Goal: Transaction & Acquisition: Purchase product/service

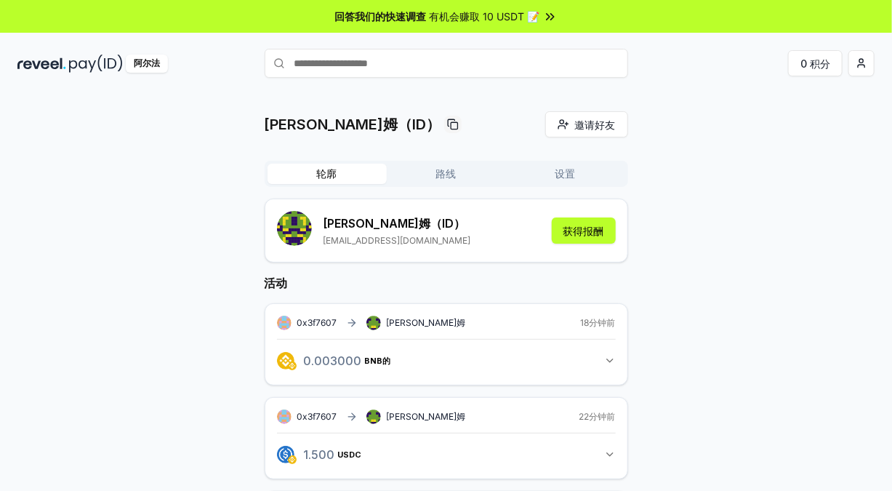
click at [359, 63] on input "text" at bounding box center [446, 63] width 363 height 29
click at [422, 67] on input "text" at bounding box center [446, 63] width 363 height 29
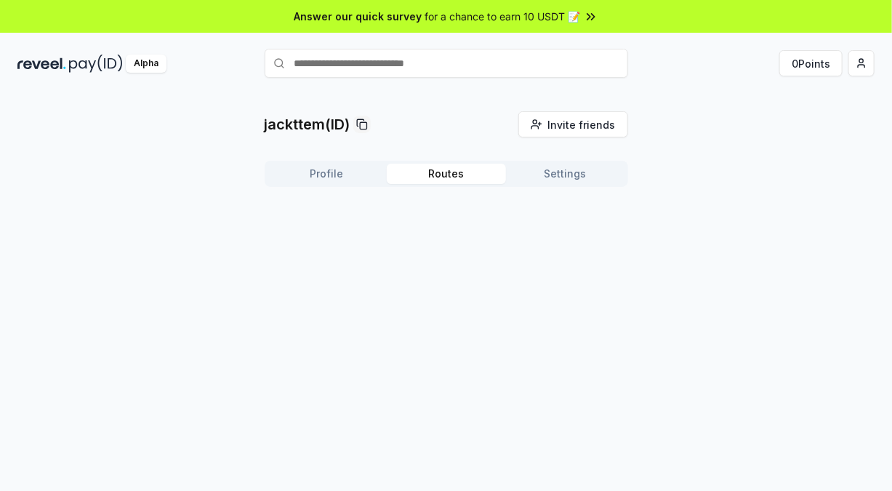
click at [443, 165] on button "Routes" at bounding box center [446, 174] width 119 height 20
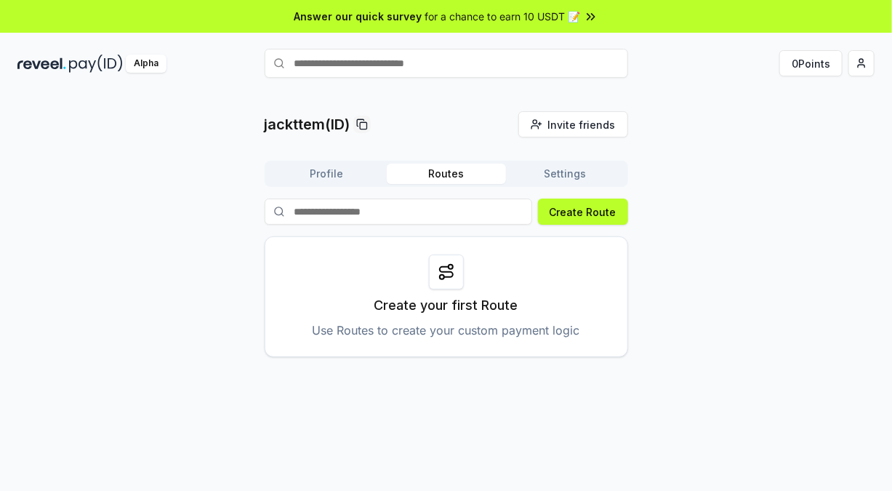
click at [562, 170] on button "Settings" at bounding box center [565, 174] width 119 height 20
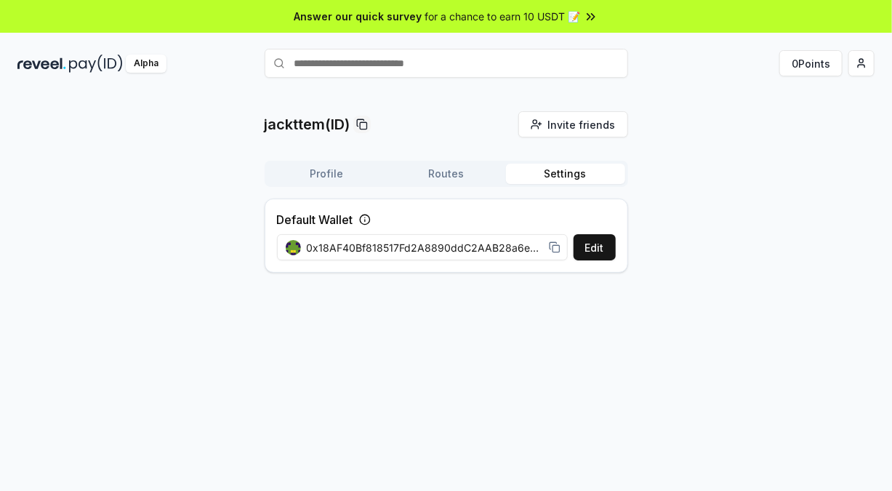
click at [556, 245] on icon at bounding box center [555, 247] width 12 height 12
click at [739, 292] on div "jackttem(ID) Invite friends Invite Profile Routes Settings Default Wallet Edit …" at bounding box center [446, 307] width 892 height 450
click at [467, 175] on button "Routes" at bounding box center [446, 174] width 119 height 20
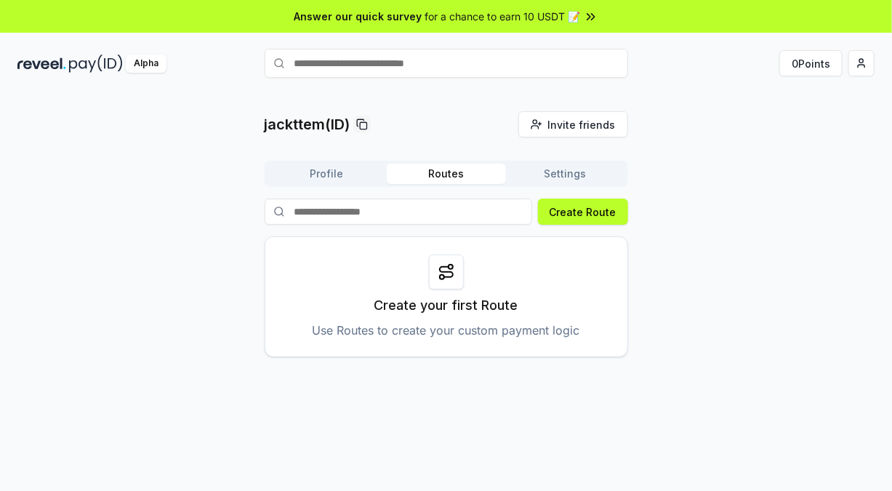
click at [301, 170] on button "Profile" at bounding box center [326, 174] width 119 height 20
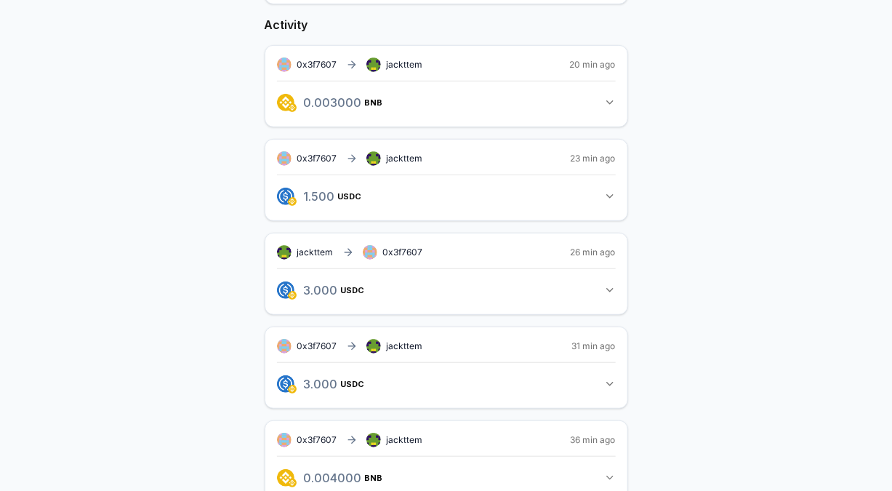
scroll to position [286, 0]
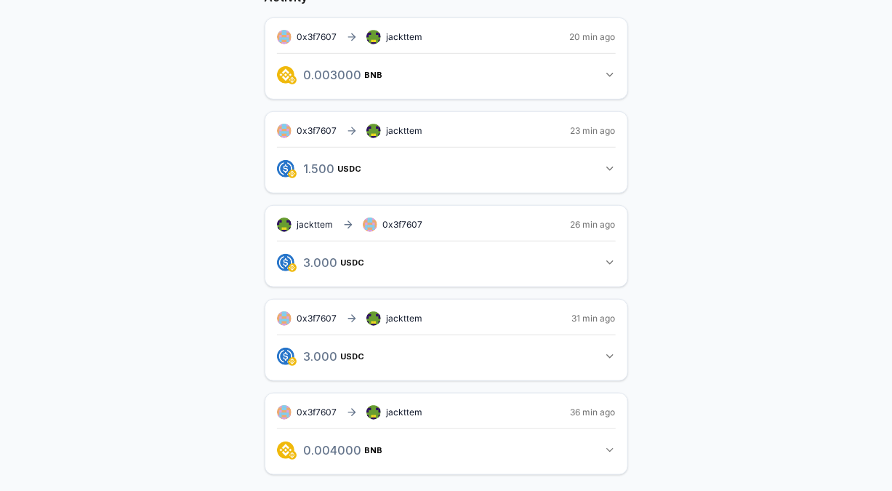
click at [398, 222] on span "0x3f7607" at bounding box center [403, 224] width 40 height 11
click at [419, 222] on span "0x3f7607" at bounding box center [403, 224] width 40 height 11
click at [393, 219] on span "0x3f7607" at bounding box center [403, 224] width 40 height 11
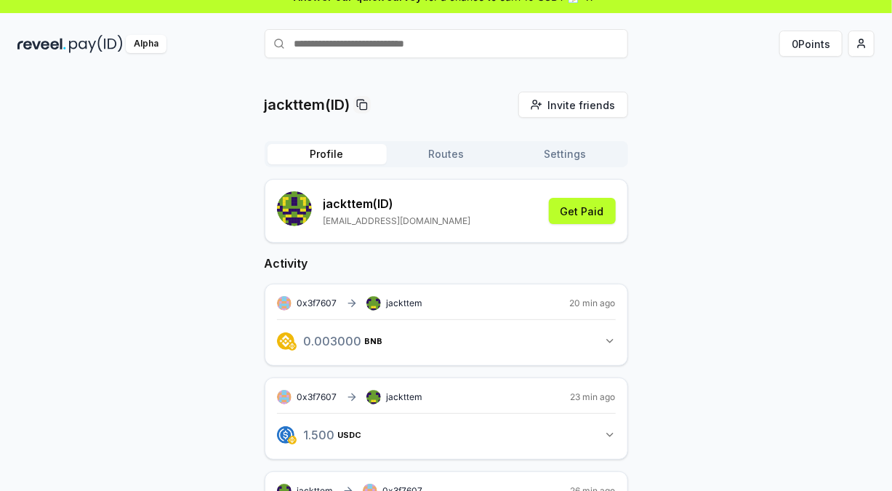
scroll to position [0, 0]
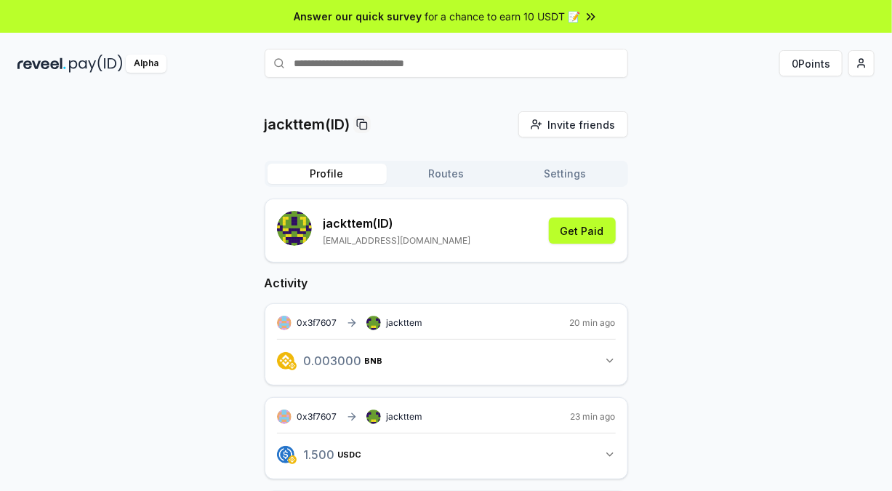
click at [457, 174] on button "Routes" at bounding box center [446, 174] width 119 height 20
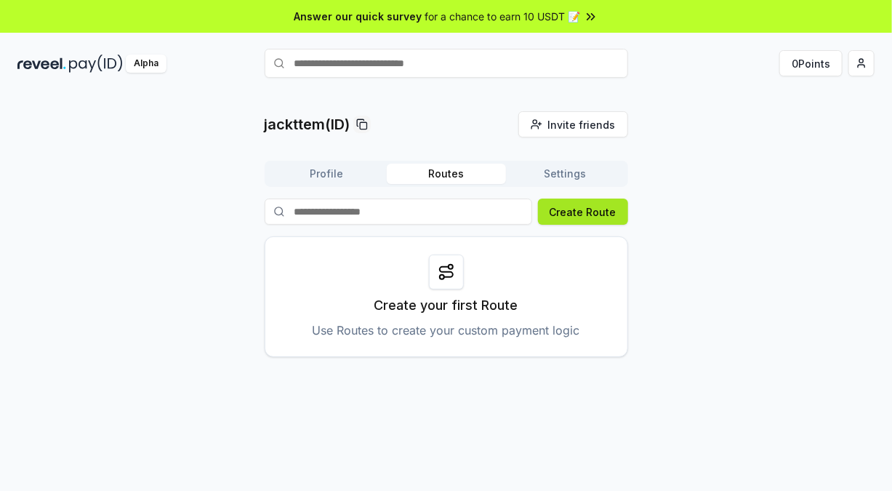
click at [567, 215] on button "Create Route" at bounding box center [583, 211] width 90 height 26
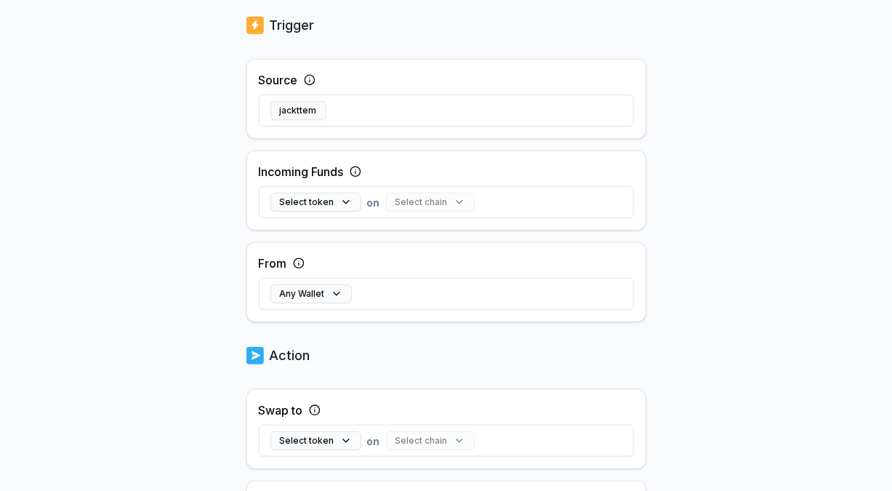
scroll to position [363, 0]
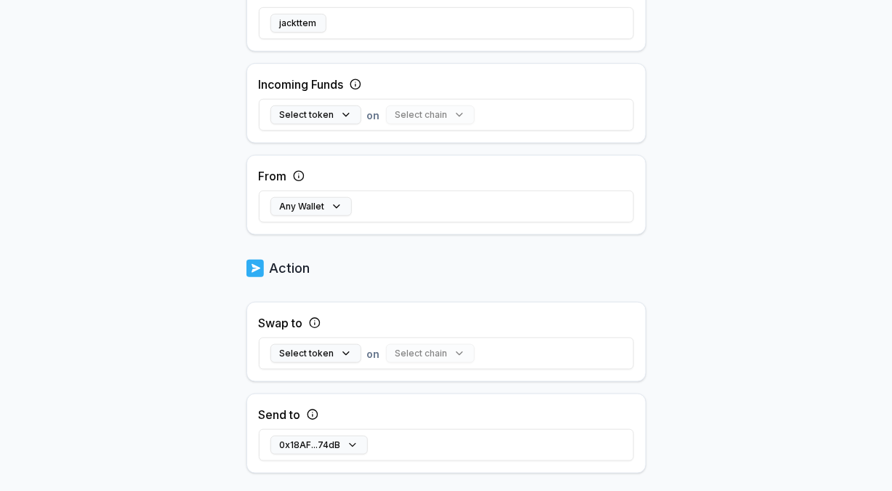
click at [386, 204] on div "Any Wallet" at bounding box center [446, 206] width 375 height 42
click at [432, 203] on div "Any Wallet" at bounding box center [446, 206] width 375 height 42
click at [430, 112] on div "Select chain" at bounding box center [430, 114] width 89 height 19
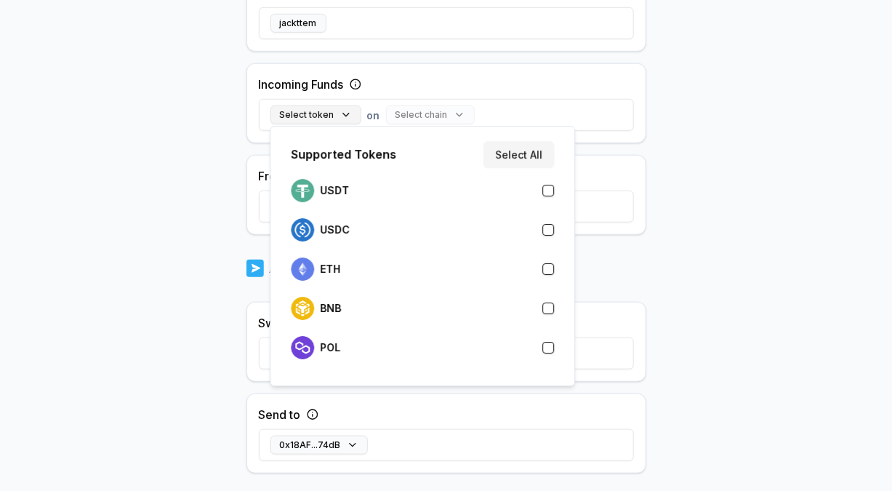
click at [343, 113] on button "Select token" at bounding box center [315, 114] width 91 height 19
click at [539, 228] on div "USDC" at bounding box center [422, 229] width 263 height 23
click at [704, 240] on body "Answer our quick survey for a chance to earn 10 USDT 📝 Alpha 0 Points Back Crea…" at bounding box center [446, 245] width 892 height 491
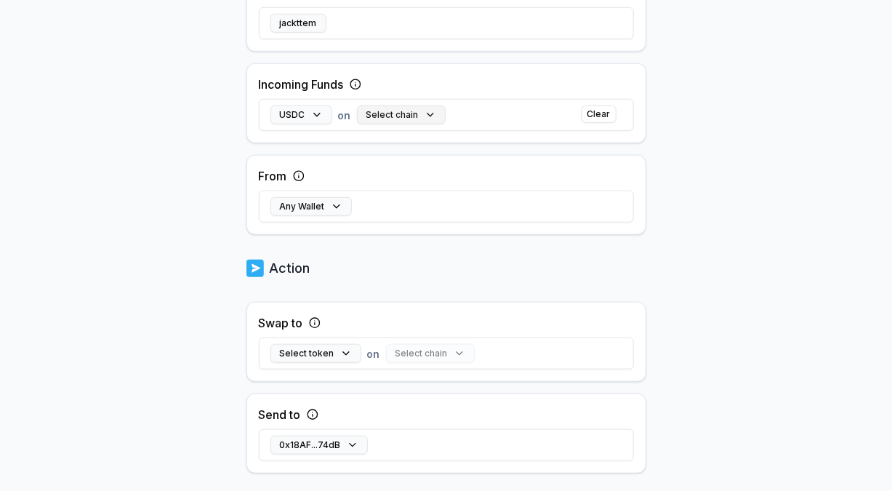
click at [432, 113] on button "Select chain" at bounding box center [401, 114] width 89 height 19
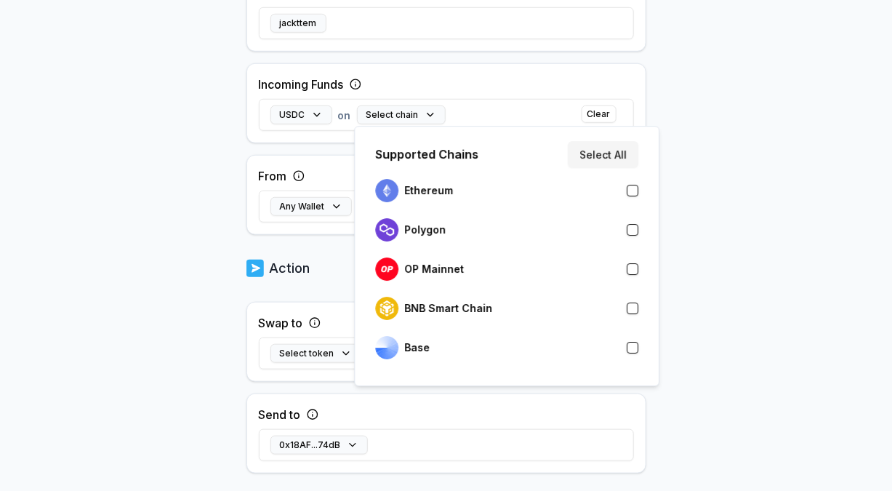
click at [635, 308] on button "button" at bounding box center [633, 308] width 12 height 12
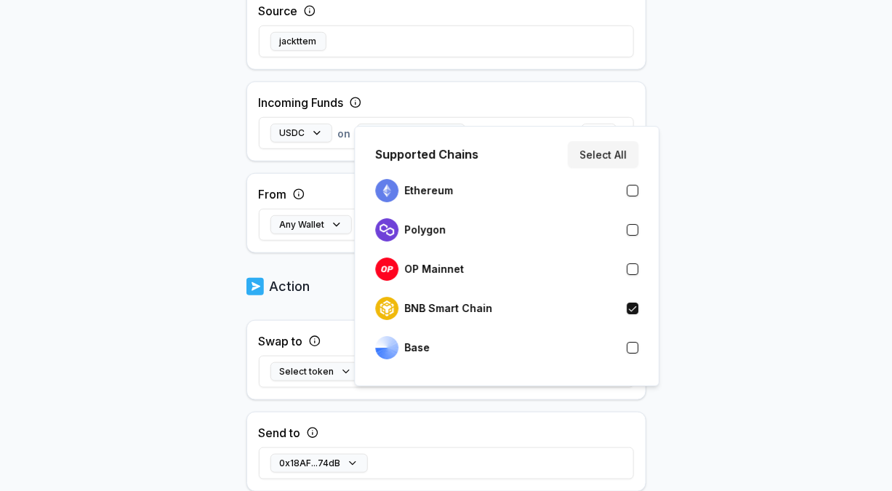
scroll to position [382, 0]
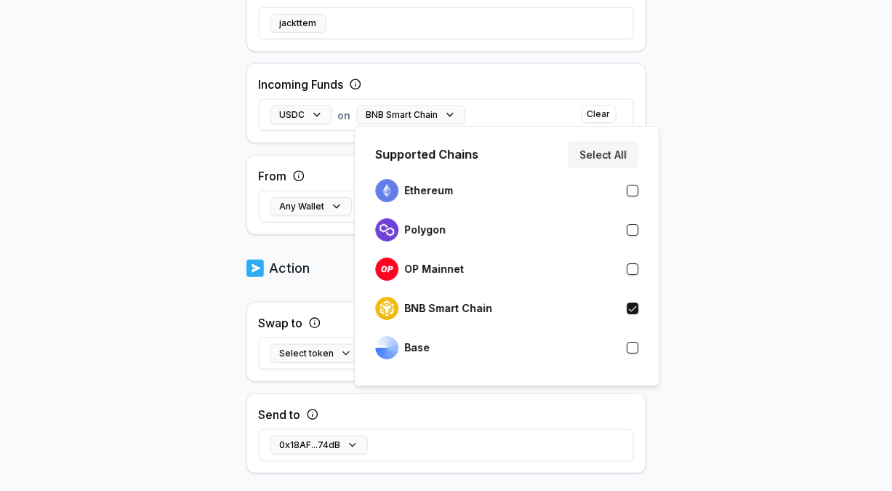
click at [741, 259] on body "Answer our quick survey for a chance to earn 10 USDT 📝 Alpha 0 Points Back Crea…" at bounding box center [446, 245] width 892 height 491
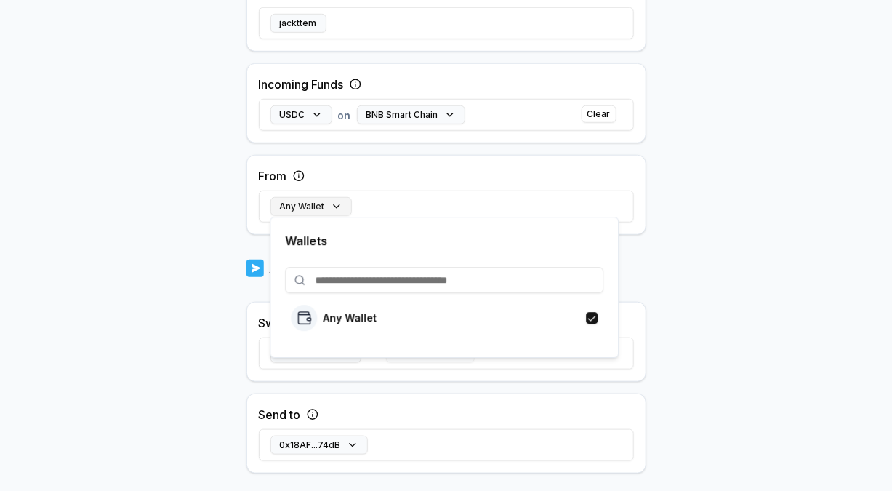
click at [333, 202] on button "Any Wallet" at bounding box center [310, 206] width 81 height 19
click at [331, 286] on input at bounding box center [444, 280] width 318 height 26
click at [346, 275] on input at bounding box center [444, 280] width 318 height 26
paste input "**********"
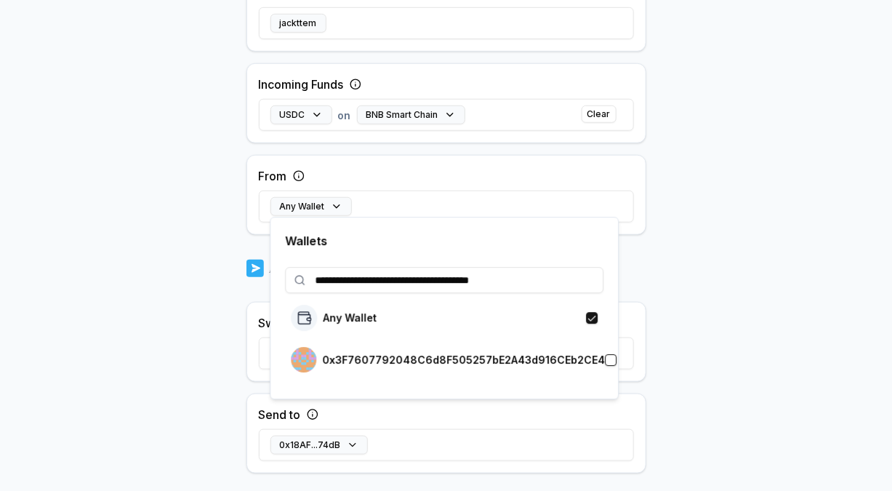
type input "**********"
click at [605, 358] on button "button" at bounding box center [611, 360] width 12 height 12
click at [704, 307] on body "**********" at bounding box center [446, 245] width 892 height 491
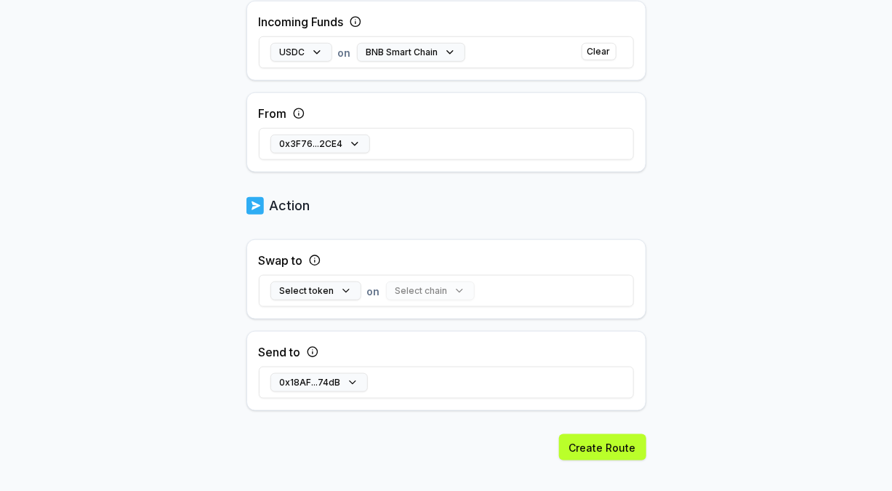
scroll to position [461, 0]
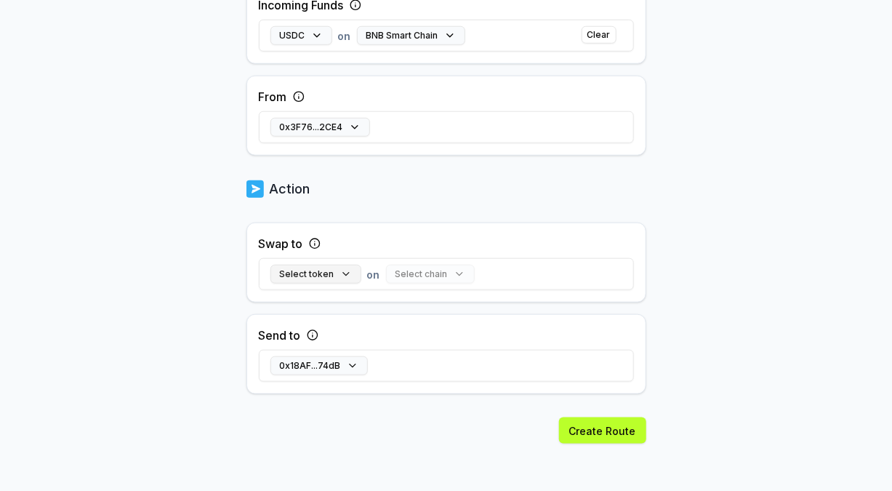
click at [342, 274] on button "Select token" at bounding box center [315, 274] width 91 height 19
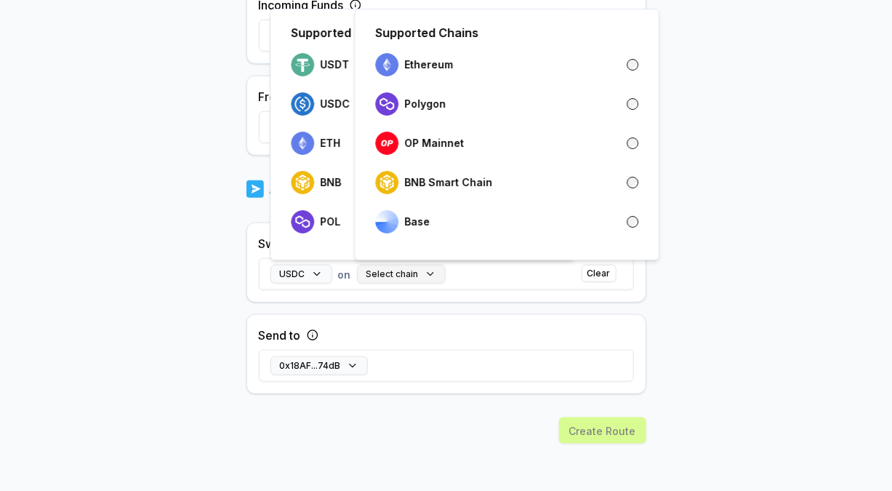
click at [430, 270] on button "Select chain" at bounding box center [401, 274] width 89 height 19
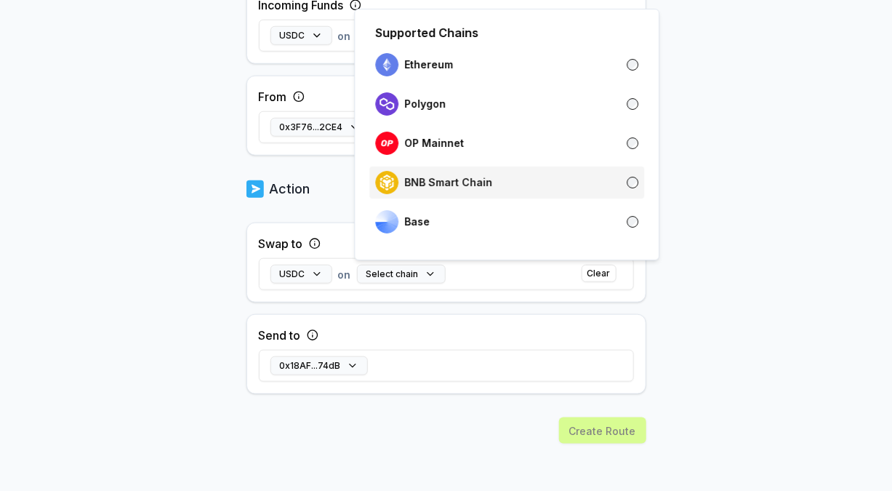
click at [565, 186] on div "BNB Smart Chain" at bounding box center [506, 182] width 263 height 23
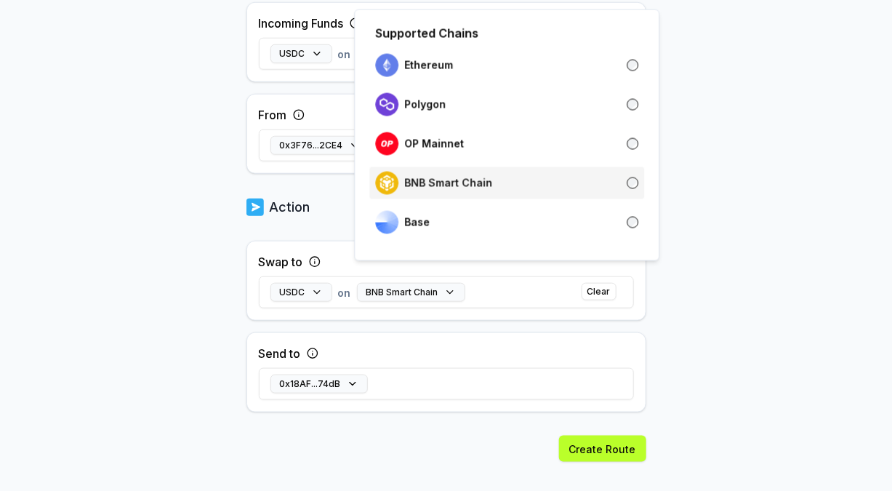
scroll to position [478, 0]
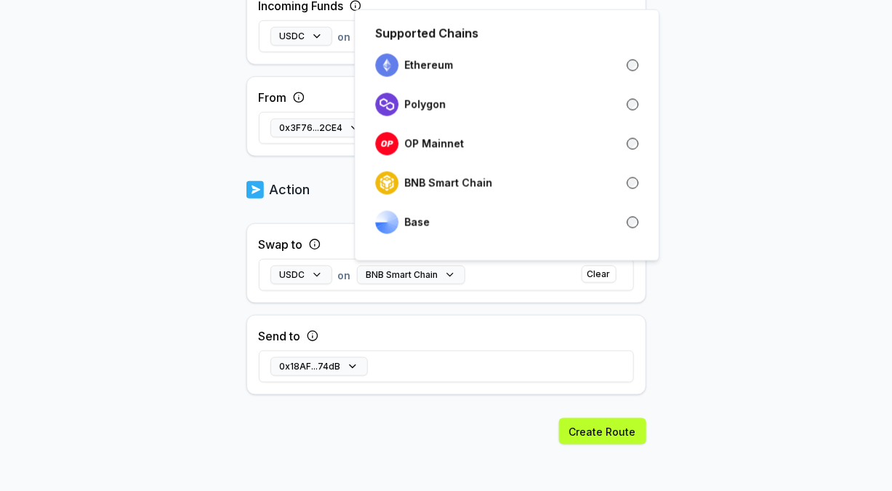
click at [387, 379] on div "0x18AF...74dB" at bounding box center [446, 366] width 375 height 42
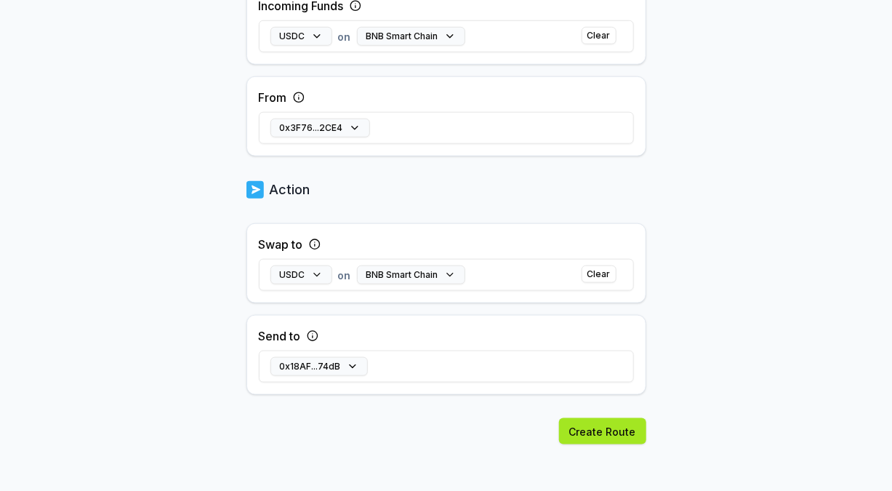
click at [587, 425] on button "Create Route" at bounding box center [602, 431] width 87 height 26
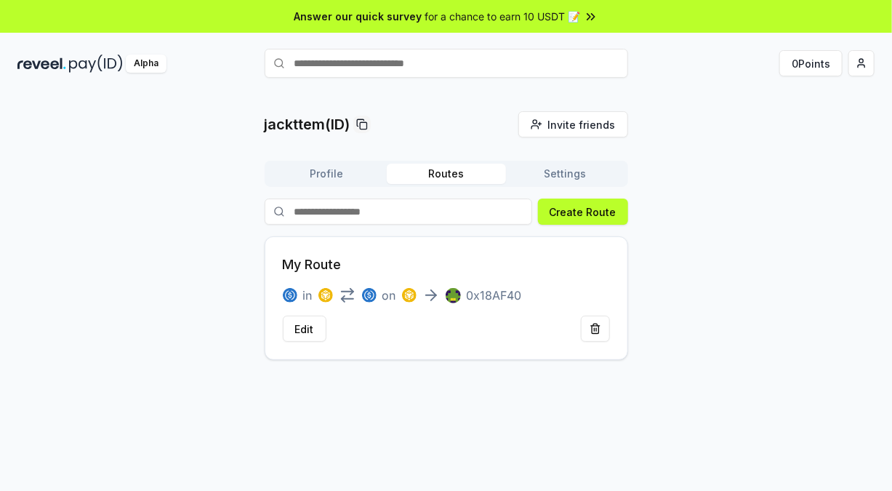
click at [566, 174] on button "Settings" at bounding box center [565, 174] width 119 height 20
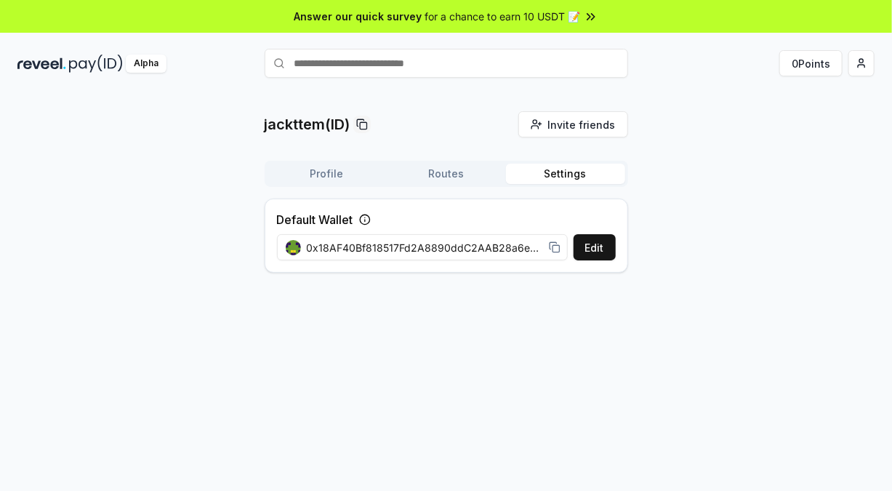
click at [337, 173] on button "Profile" at bounding box center [326, 174] width 119 height 20
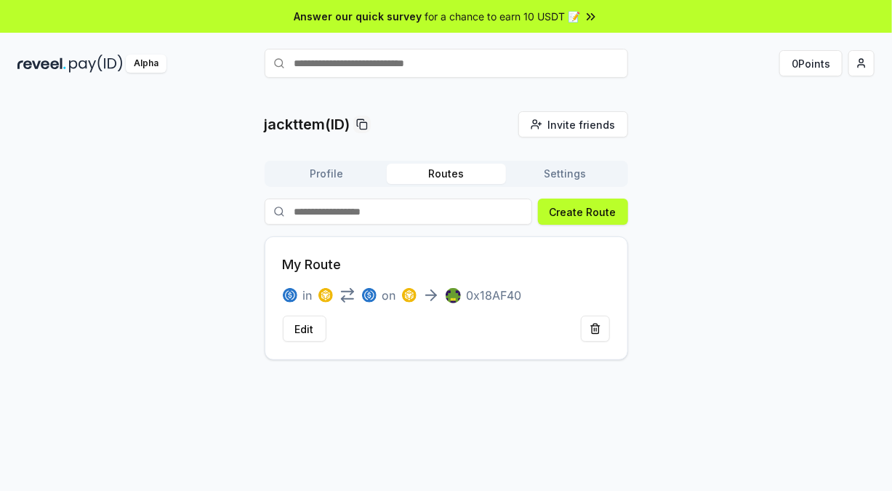
click at [437, 172] on button "Routes" at bounding box center [446, 174] width 119 height 20
click at [331, 291] on img at bounding box center [325, 295] width 15 height 15
click at [313, 294] on div "in on 0x18AF40" at bounding box center [402, 294] width 239 height 17
click at [555, 126] on span "Invite friends" at bounding box center [582, 124] width 68 height 15
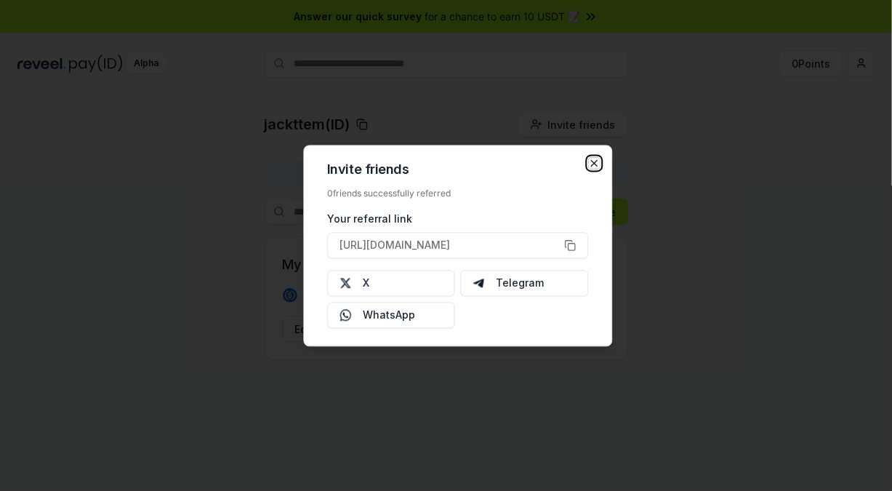
click at [592, 160] on icon "button" at bounding box center [594, 163] width 12 height 12
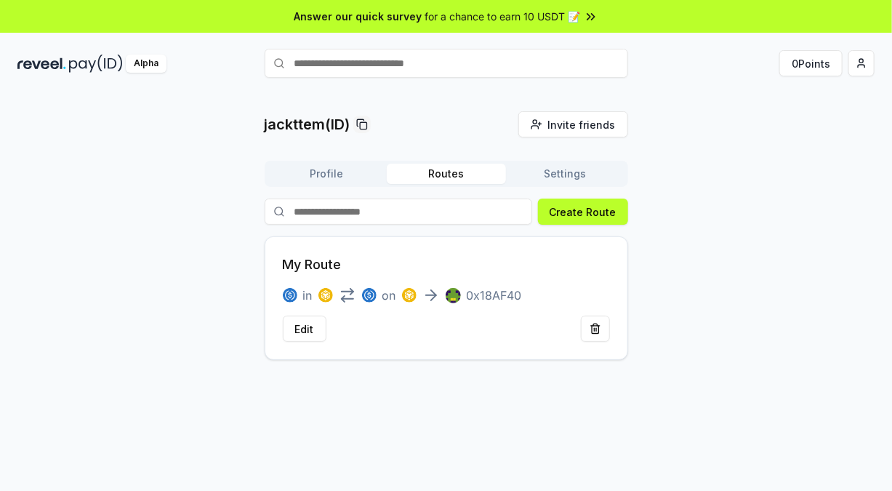
click at [360, 64] on input "text" at bounding box center [446, 63] width 363 height 29
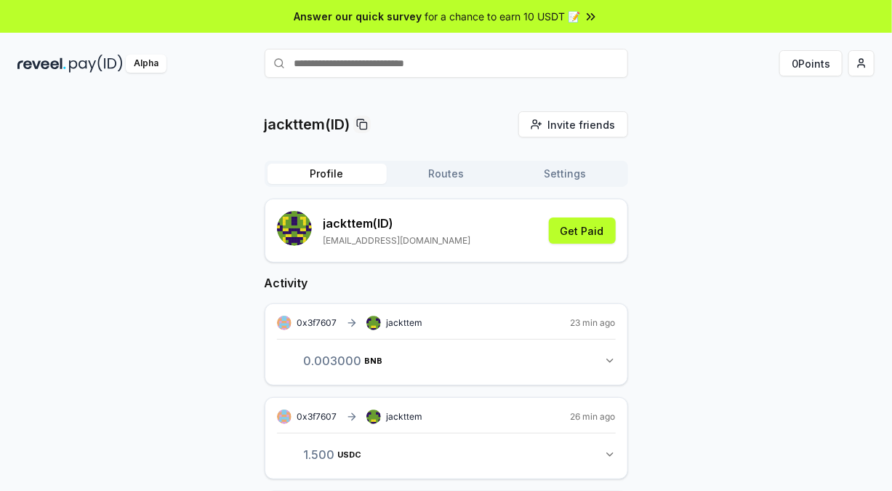
click at [338, 174] on button "Profile" at bounding box center [326, 174] width 119 height 20
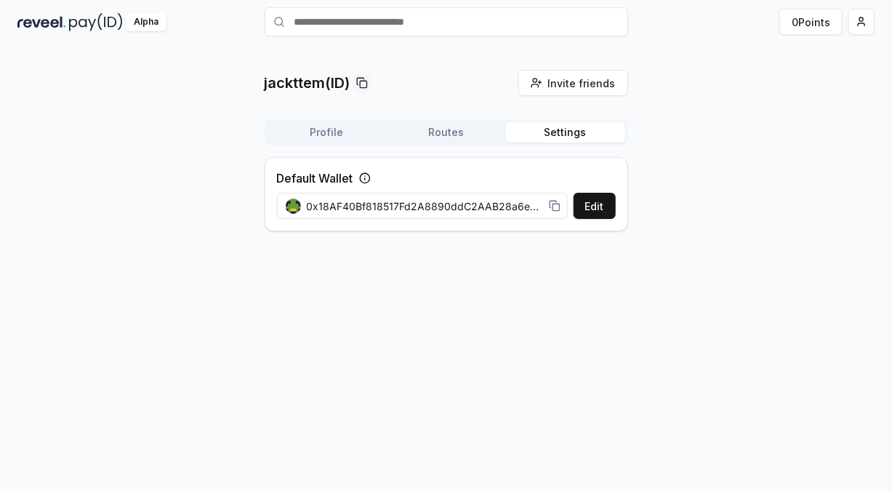
scroll to position [41, 0]
click at [577, 103] on div "jackttem(ID) Invite friends Invite Profile Routes Settings Default Wallet Edit …" at bounding box center [446, 156] width 363 height 173
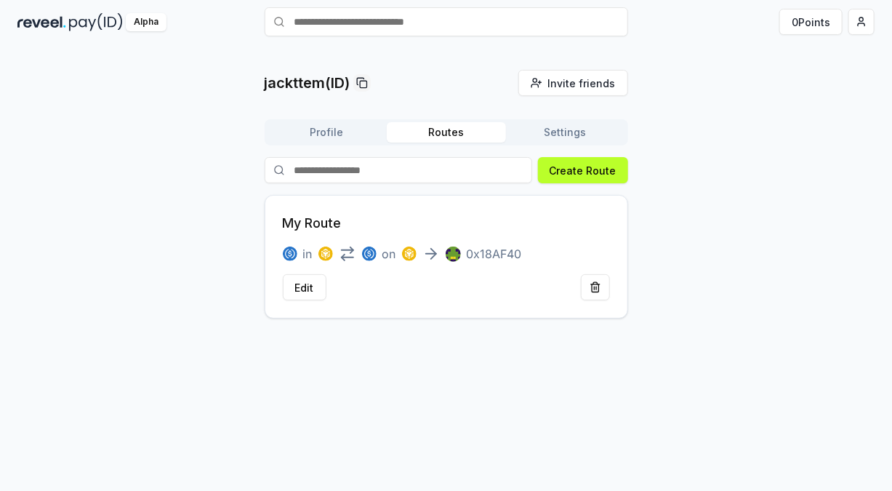
click at [467, 126] on button "Routes" at bounding box center [446, 132] width 119 height 20
click at [481, 253] on p "0x18AF40" at bounding box center [494, 253] width 55 height 17
click at [410, 254] on img at bounding box center [409, 253] width 15 height 15
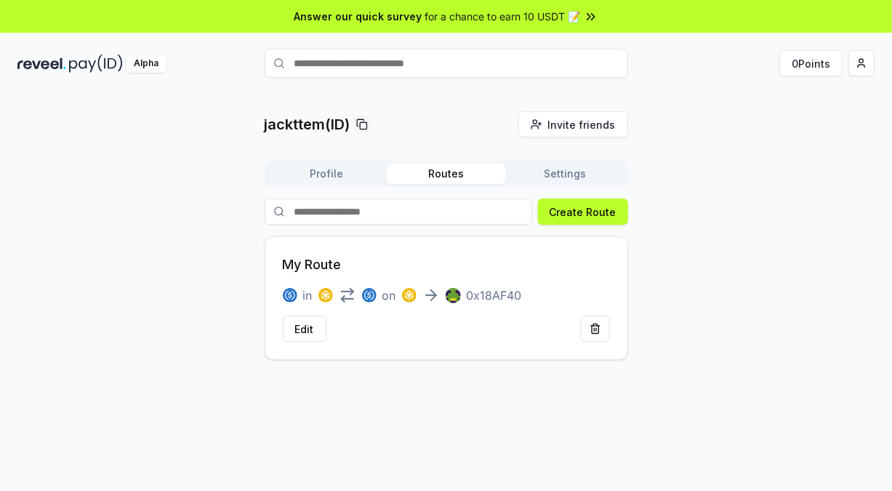
click at [588, 19] on icon at bounding box center [591, 16] width 15 height 15
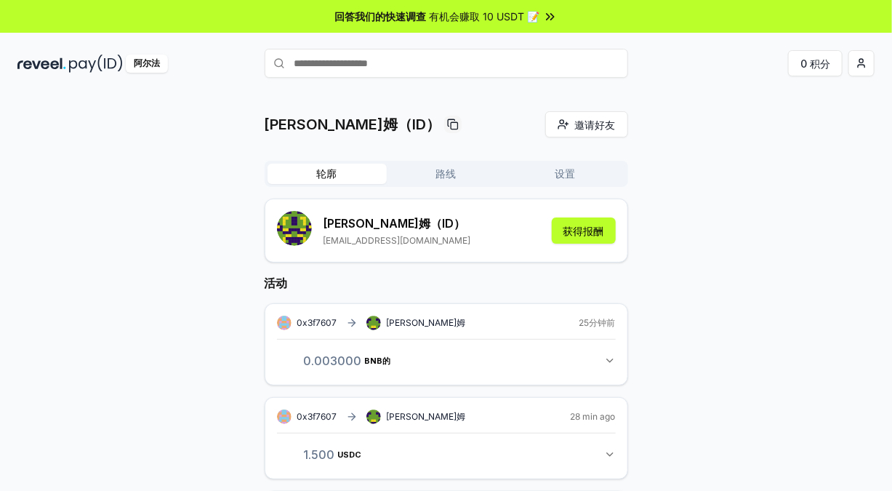
click at [368, 172] on button "轮廓" at bounding box center [326, 174] width 119 height 20
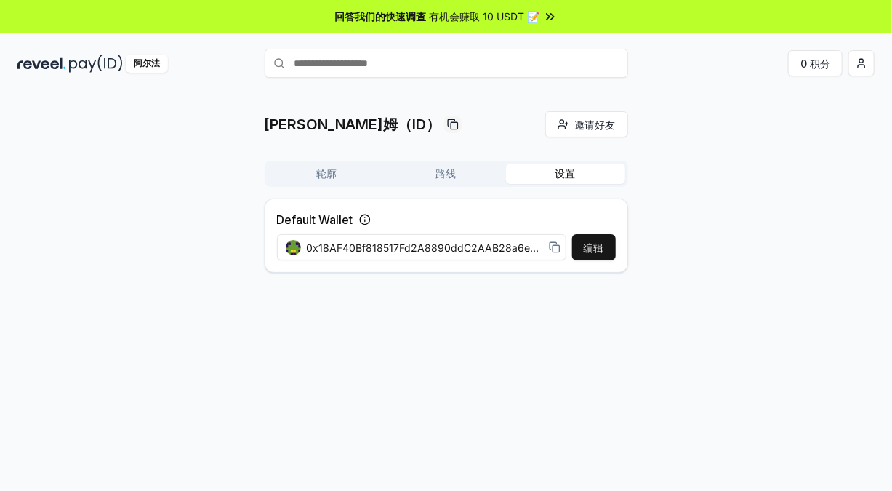
click at [542, 175] on button "设置" at bounding box center [565, 174] width 119 height 20
click at [432, 167] on button "路线" at bounding box center [446, 174] width 119 height 20
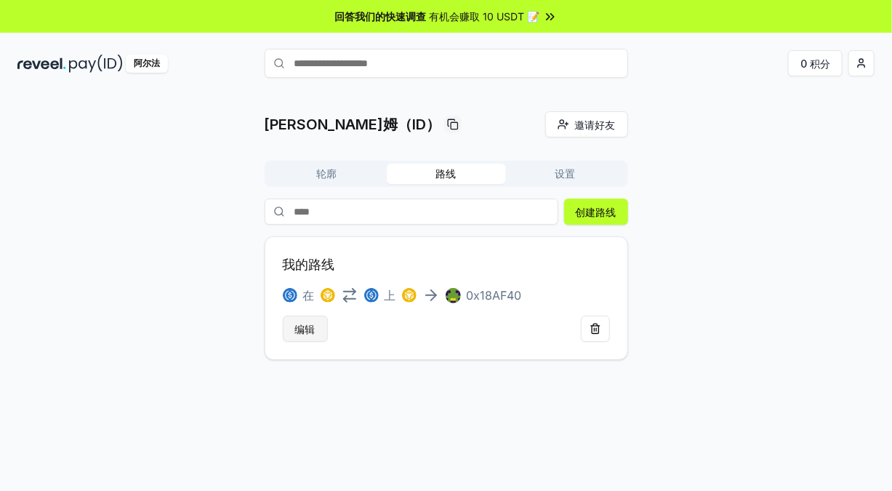
click at [298, 335] on button "编辑" at bounding box center [305, 328] width 45 height 26
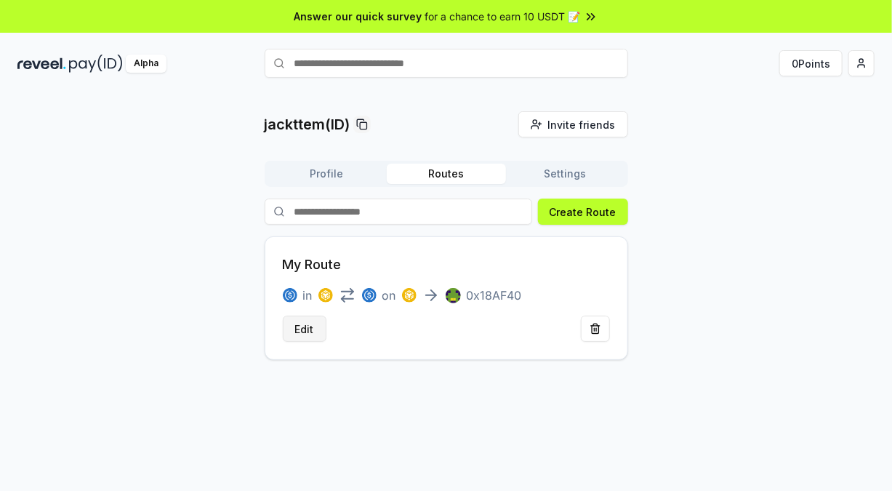
click at [304, 330] on button "Edit" at bounding box center [305, 328] width 44 height 26
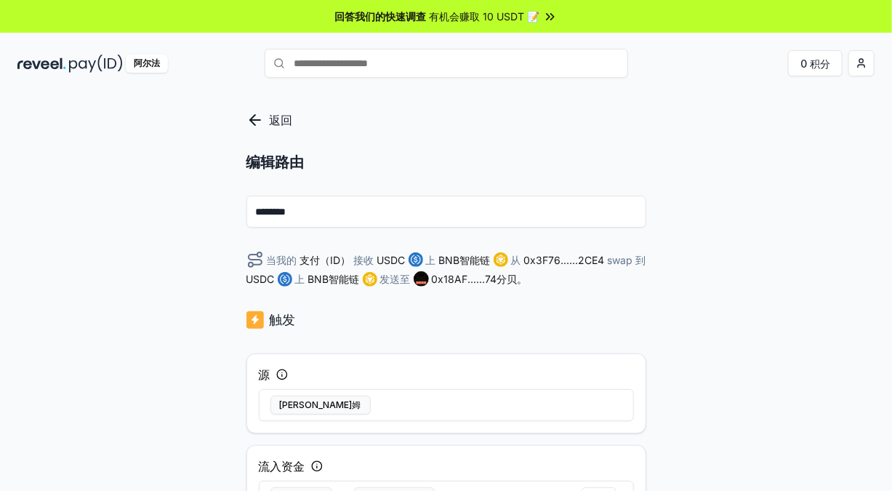
scroll to position [145, 0]
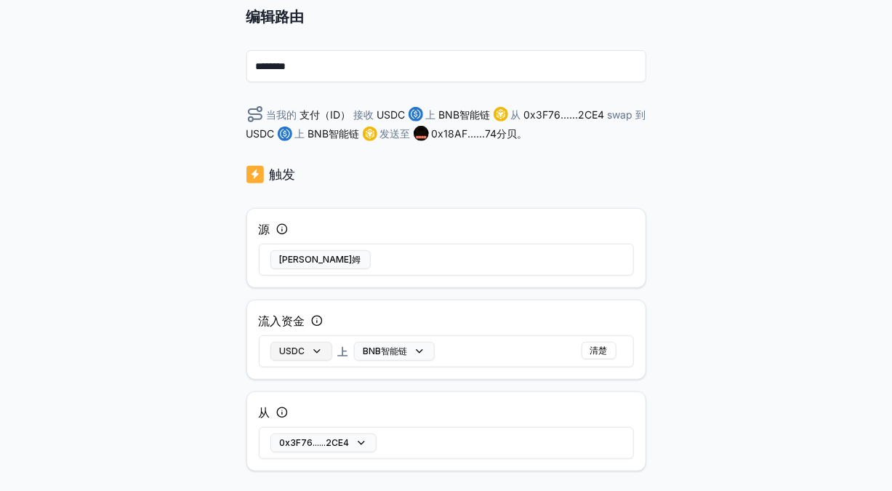
click at [321, 349] on button "USDC" at bounding box center [301, 351] width 62 height 19
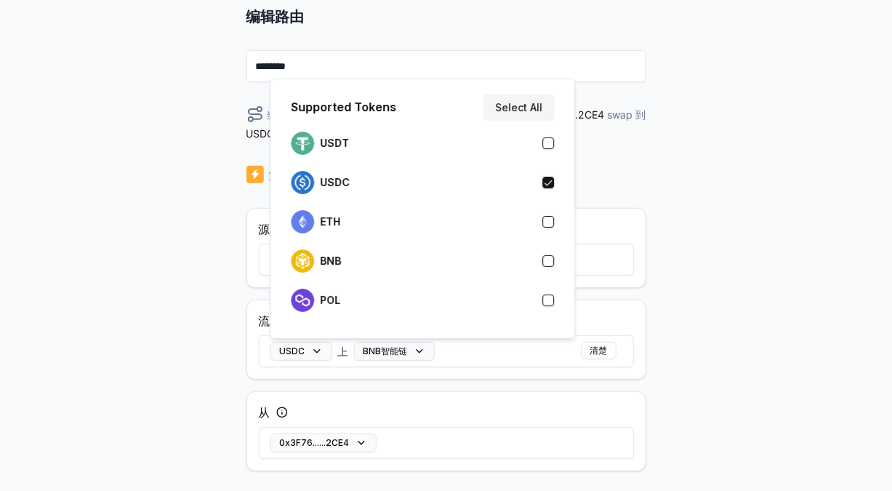
click at [193, 304] on div "返回 编辑路由 ******** 当我的 支付（ID） 接收 USDC 上 BNB智能链 从 0x3F76......2CE4 swap 到 USDC 上 B…" at bounding box center [446, 162] width 892 height 450
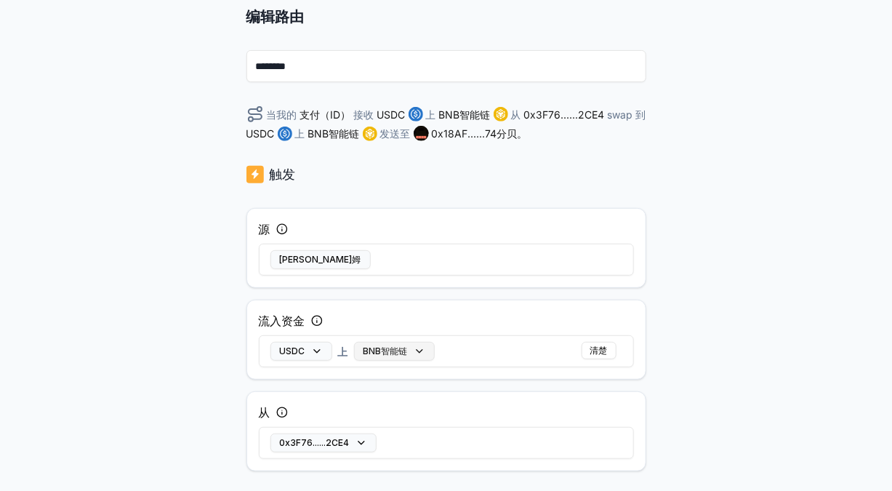
click at [421, 350] on button "BNB智能链" at bounding box center [394, 351] width 81 height 19
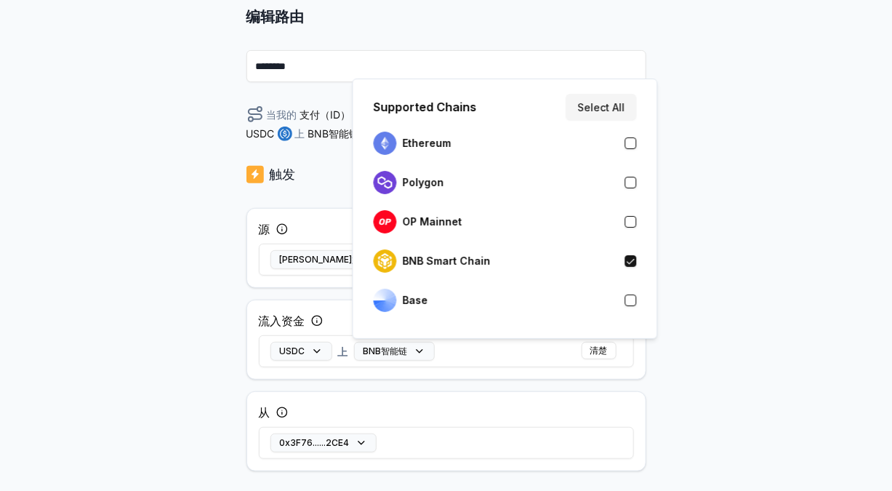
click at [125, 281] on div "返回 编辑路由 ******** 当我的 支付（ID） 接收 USDC 上 BNB智能链 从 0x3F76......2CE4 swap 到 USDC 上 B…" at bounding box center [446, 162] width 892 height 450
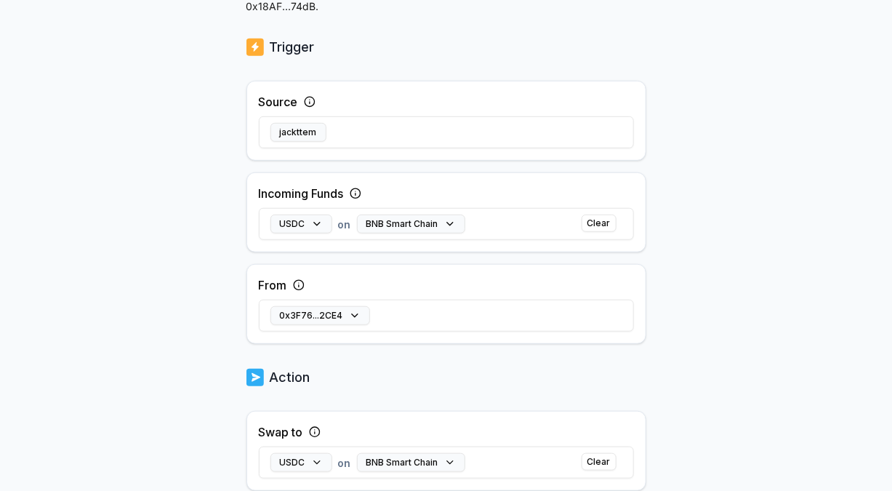
scroll to position [436, 0]
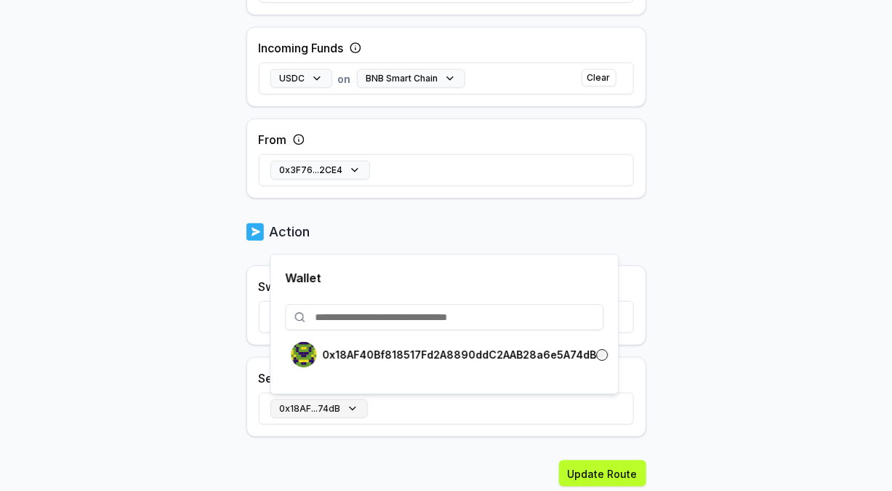
click at [348, 402] on button "0x18AF...74dB" at bounding box center [318, 408] width 97 height 19
click at [734, 345] on body "Answer our quick survey for a chance to earn 10 USDT 📝 Alpha 0 Points Back Edit…" at bounding box center [446, 245] width 892 height 491
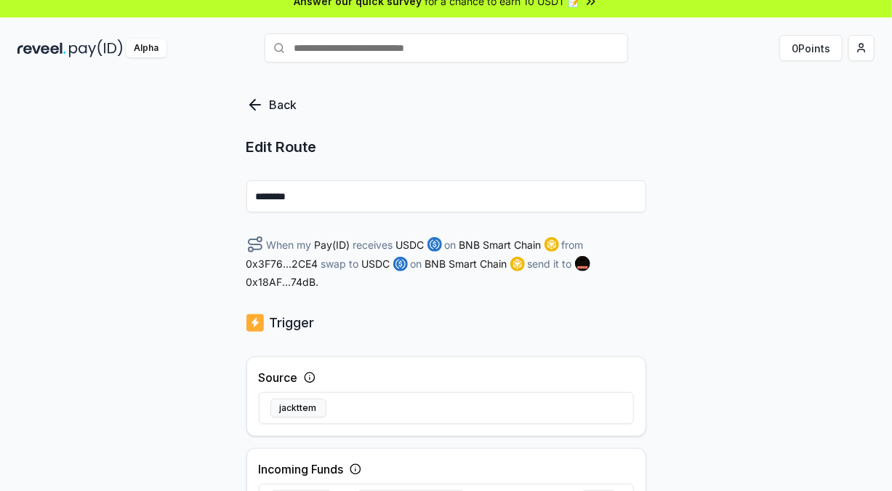
scroll to position [0, 0]
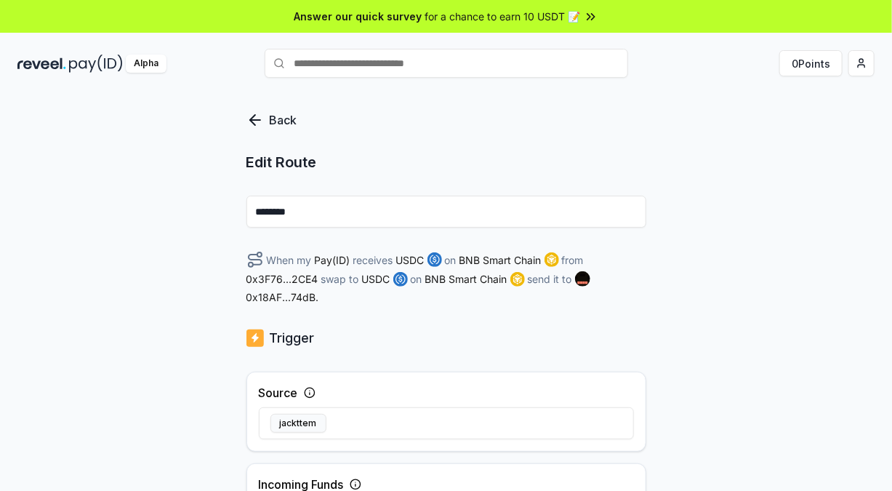
click at [254, 124] on icon at bounding box center [252, 120] width 5 height 10
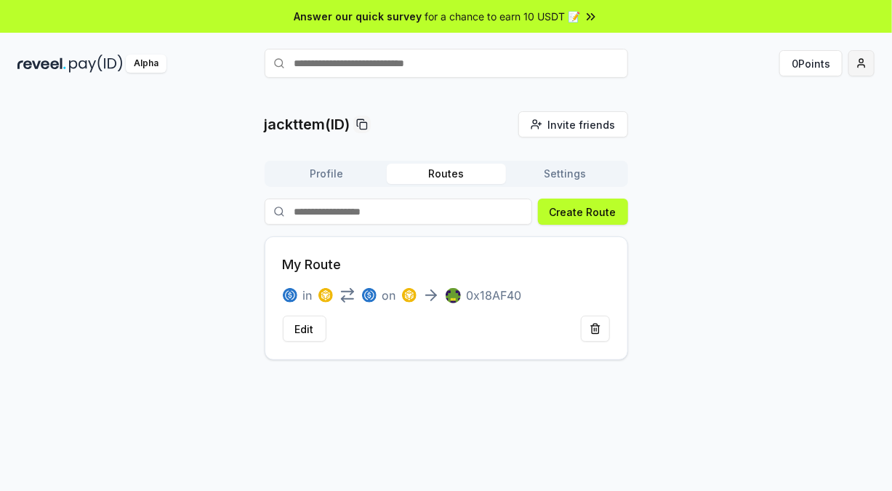
click at [861, 65] on html "Answer our quick survey for a chance to earn 10 USDT 📝 Alpha 0 Points jackttem(…" at bounding box center [446, 245] width 892 height 491
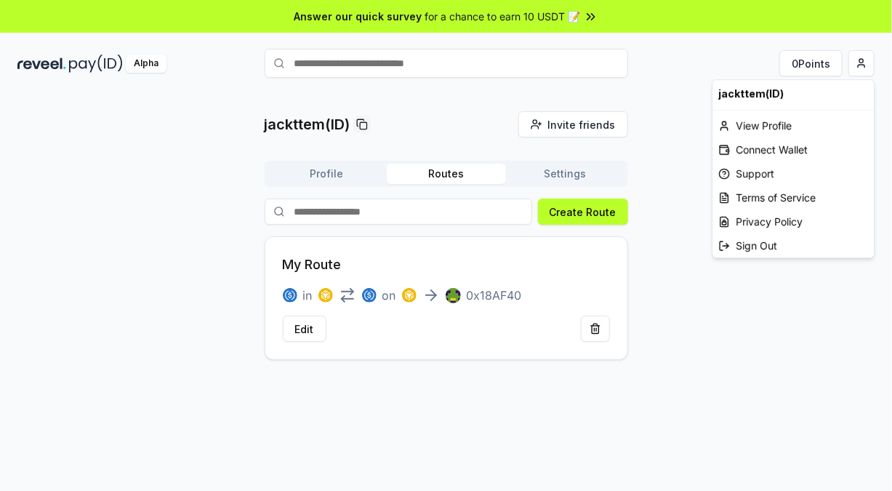
click at [677, 84] on html "Answer our quick survey for a chance to earn 10 USDT 📝 Alpha 0 Points jackttem(…" at bounding box center [446, 245] width 892 height 491
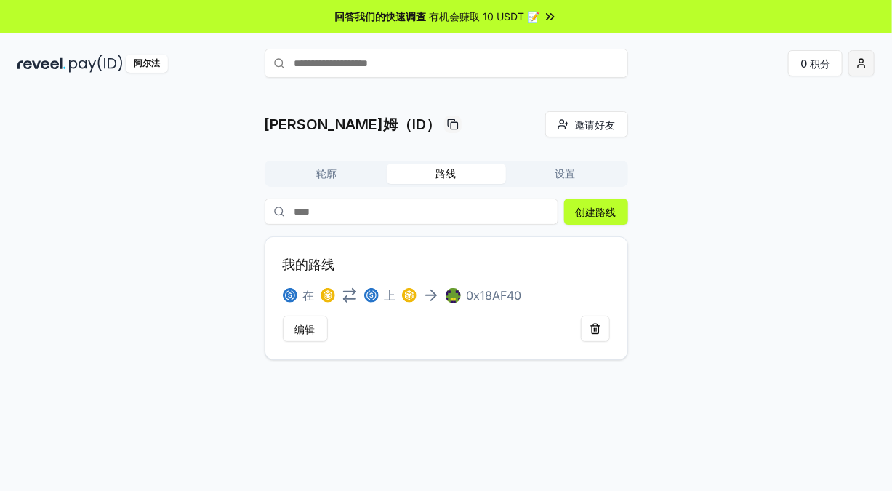
click at [867, 68] on html "回答我们的快速调查 有机会赚取 10 USDT 📝 阿尔法 0 积分 [PERSON_NAME]特姆（ID） 邀请好友 Invite 轮廓 路线 设置 创建路…" at bounding box center [446, 245] width 892 height 491
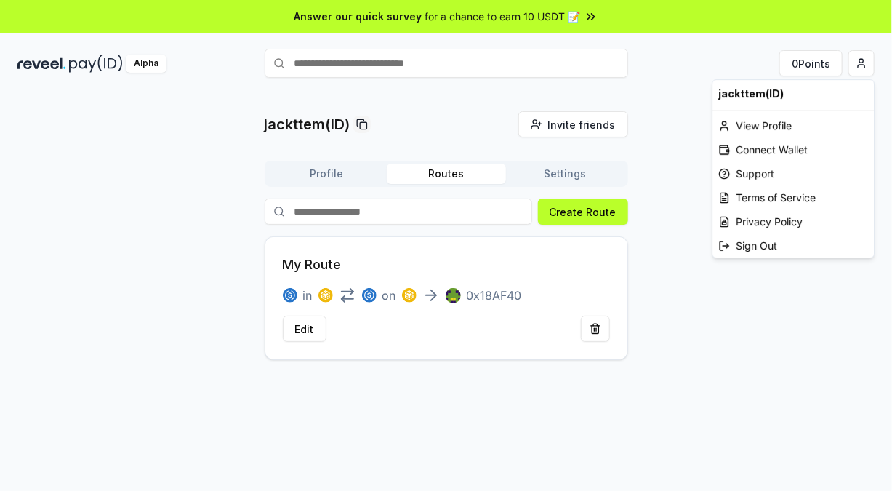
click at [674, 224] on html "Answer our quick survey for a chance to earn 10 USDT 📝 Alpha 0 Points jackttem(…" at bounding box center [446, 245] width 892 height 491
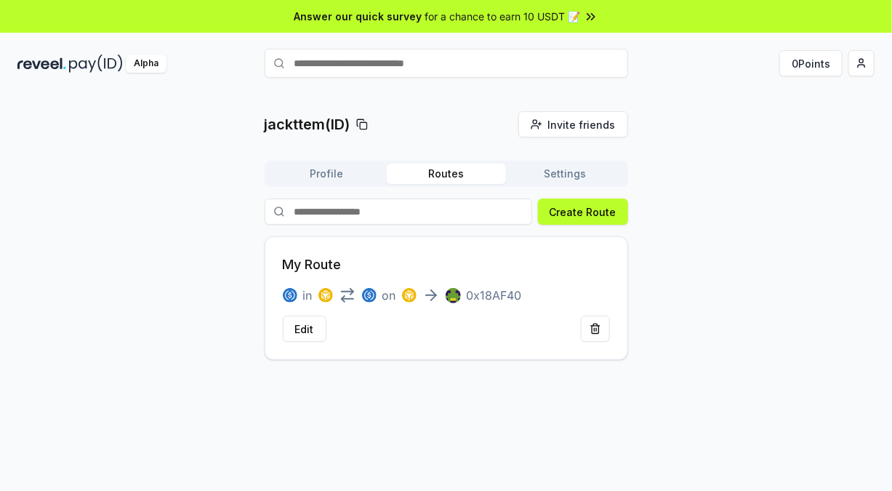
click at [366, 120] on icon at bounding box center [362, 124] width 12 height 12
click at [71, 164] on div "jackttem(ID) Invite friends Invite Profile Routes Settings Create Route My Rout…" at bounding box center [445, 235] width 857 height 249
click at [367, 67] on input "text" at bounding box center [446, 63] width 363 height 29
click at [348, 65] on input "text" at bounding box center [446, 63] width 363 height 29
type input "**********"
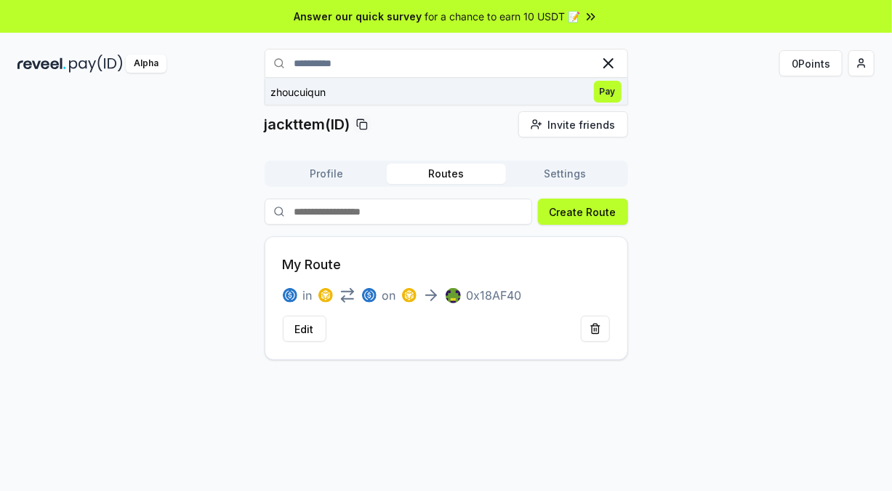
click at [606, 90] on span "Pay" at bounding box center [608, 92] width 28 height 22
click at [598, 327] on button at bounding box center [595, 328] width 29 height 26
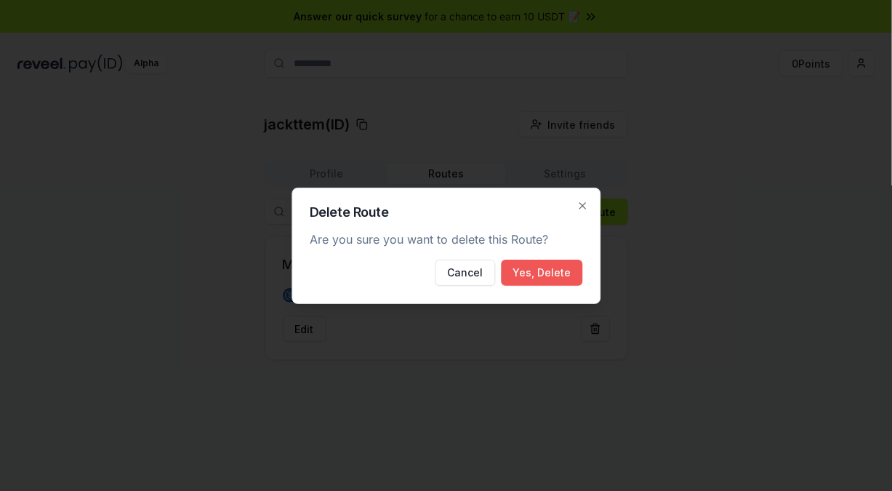
click at [522, 271] on button "Yes, Delete" at bounding box center [541, 272] width 81 height 26
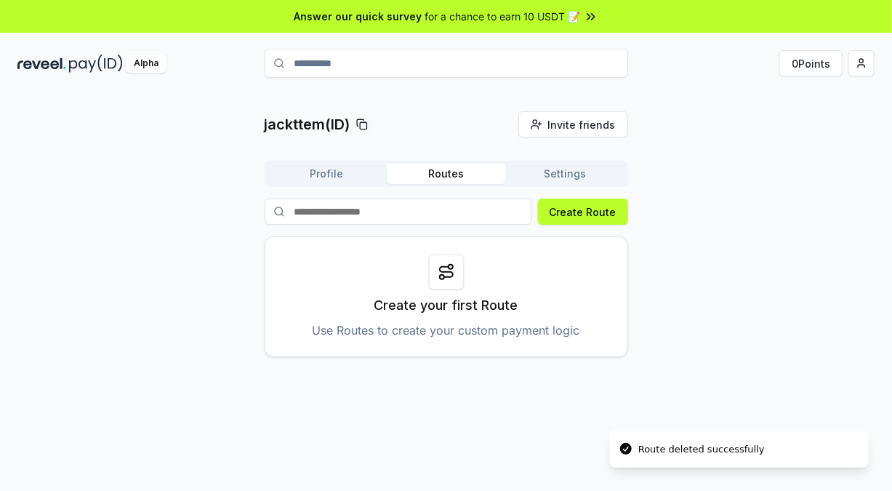
click at [373, 65] on input "**********" at bounding box center [446, 63] width 363 height 29
click at [605, 93] on span "Pay" at bounding box center [608, 92] width 28 height 22
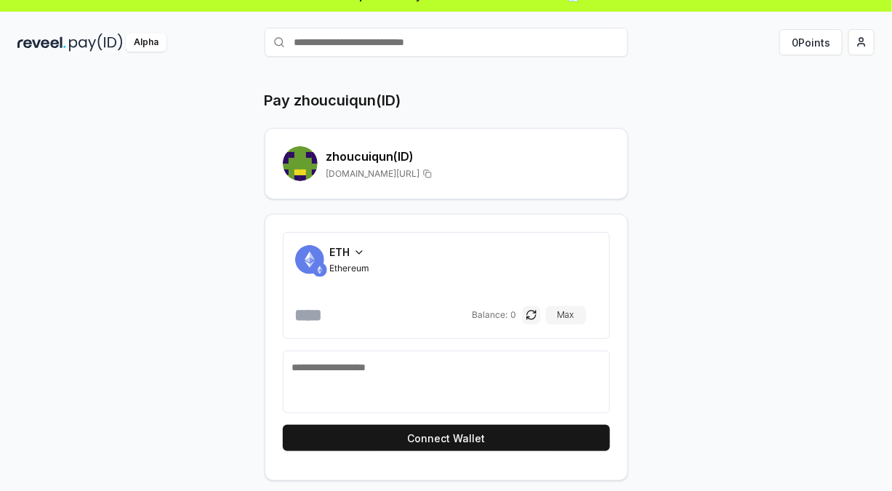
scroll to position [41, 0]
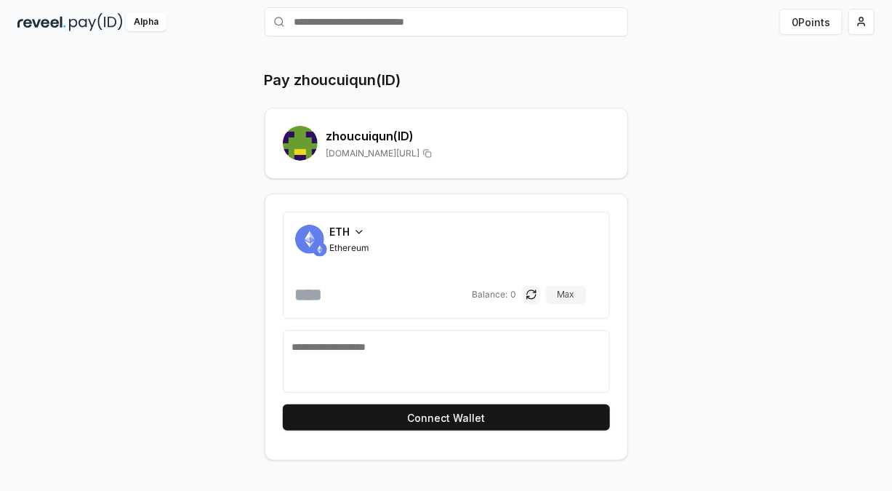
click at [360, 291] on input "number" at bounding box center [382, 294] width 174 height 23
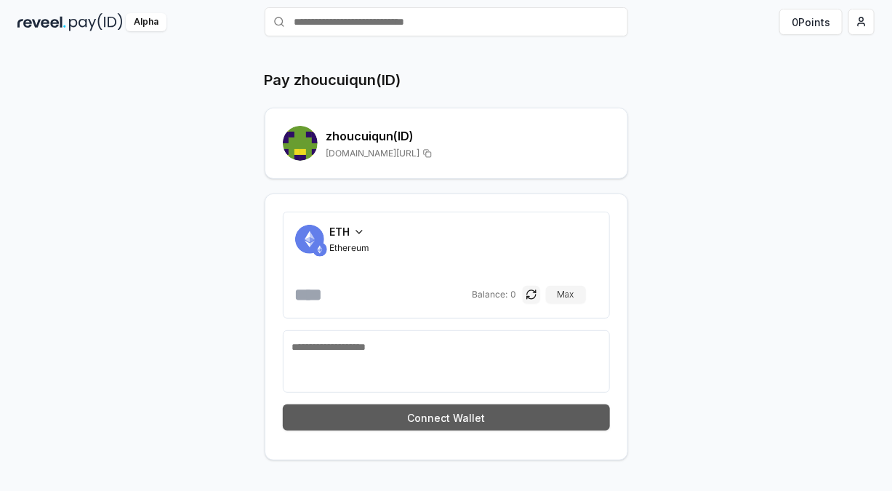
type input "*"
click at [429, 413] on button "Connect Wallet" at bounding box center [446, 417] width 327 height 26
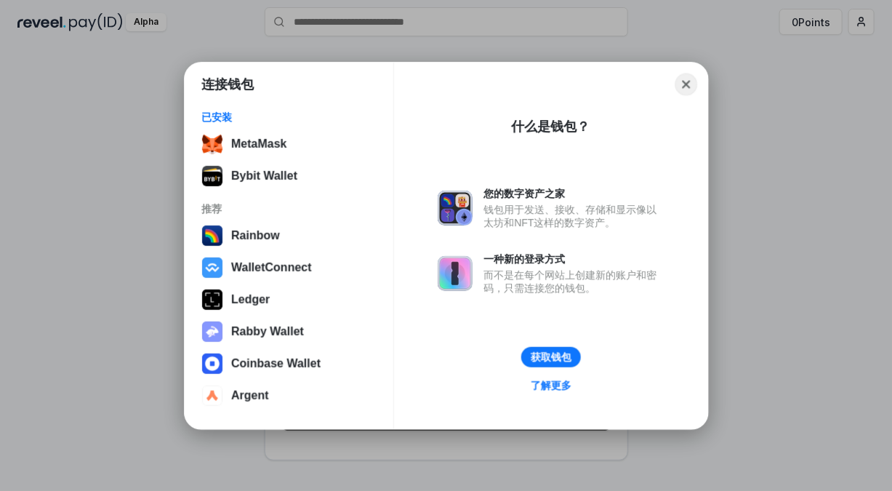
click at [688, 86] on button "Close" at bounding box center [686, 84] width 23 height 23
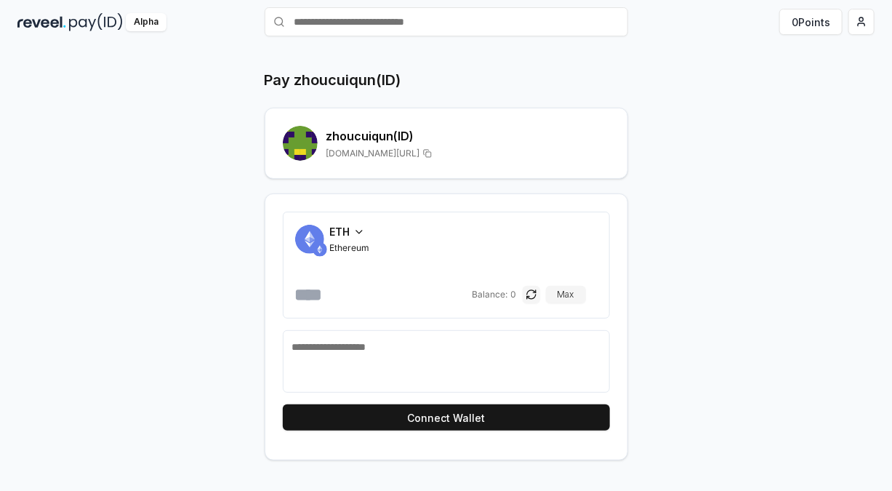
scroll to position [0, 0]
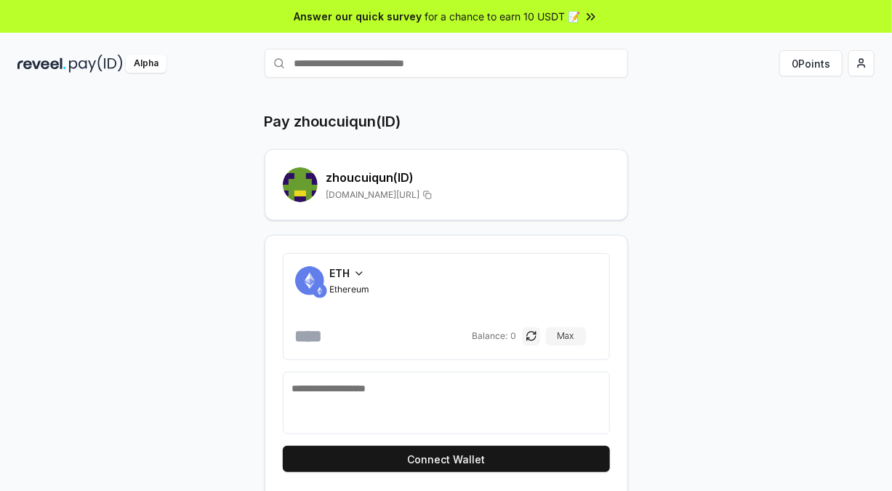
click at [358, 64] on input "text" at bounding box center [446, 63] width 363 height 29
type input "**********"
click at [605, 91] on span "Pay" at bounding box center [608, 92] width 28 height 22
click at [362, 270] on icon at bounding box center [359, 273] width 12 height 12
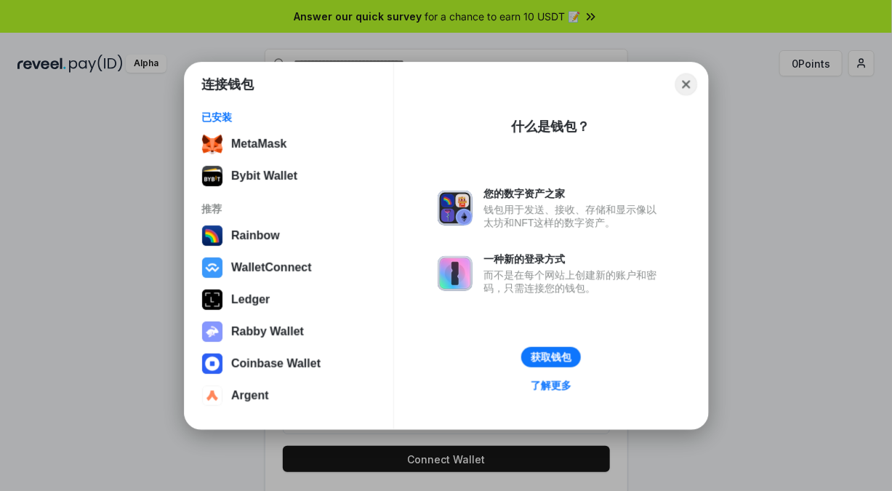
click at [689, 84] on button "Close" at bounding box center [686, 84] width 23 height 23
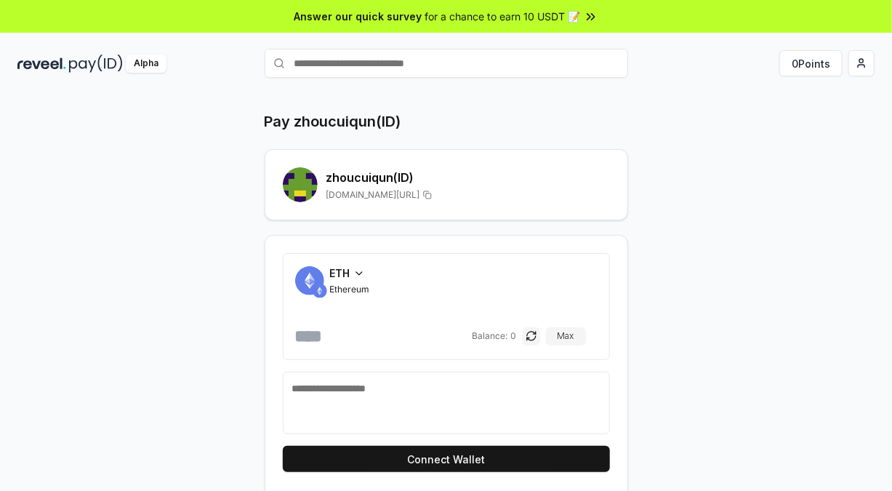
click at [350, 283] on span "Ethereum" at bounding box center [350, 289] width 40 height 12
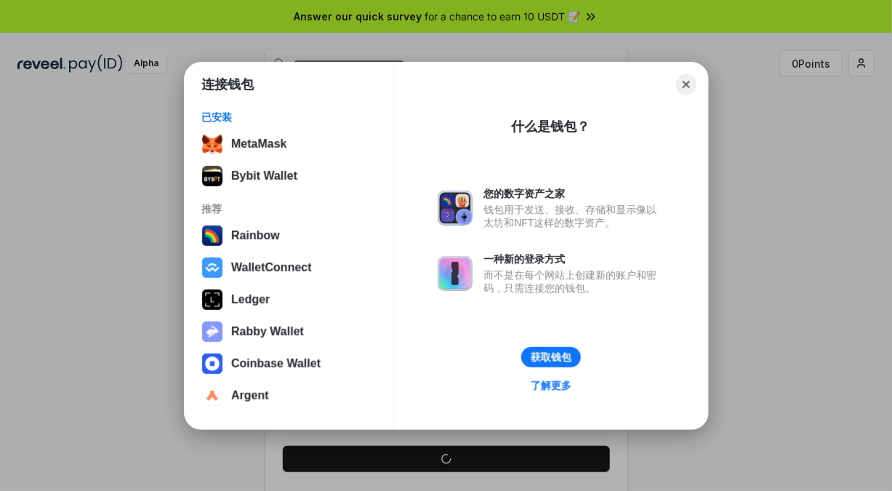
click at [698, 84] on div "连接钱包 已安装 MetaMask Bybit Wallet 推荐 Rainbow WalletConnect Ledger Rabby Wallet Coi…" at bounding box center [446, 246] width 523 height 366
click at [693, 84] on button "Close" at bounding box center [686, 84] width 23 height 23
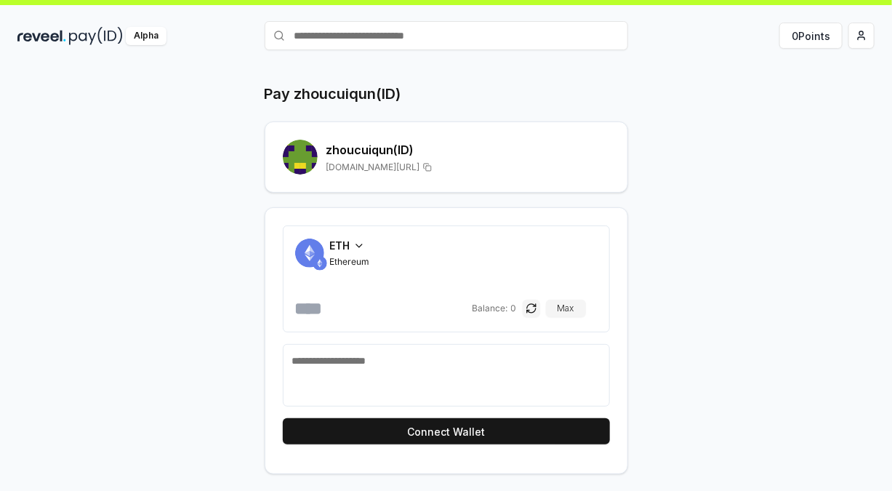
scroll to position [41, 0]
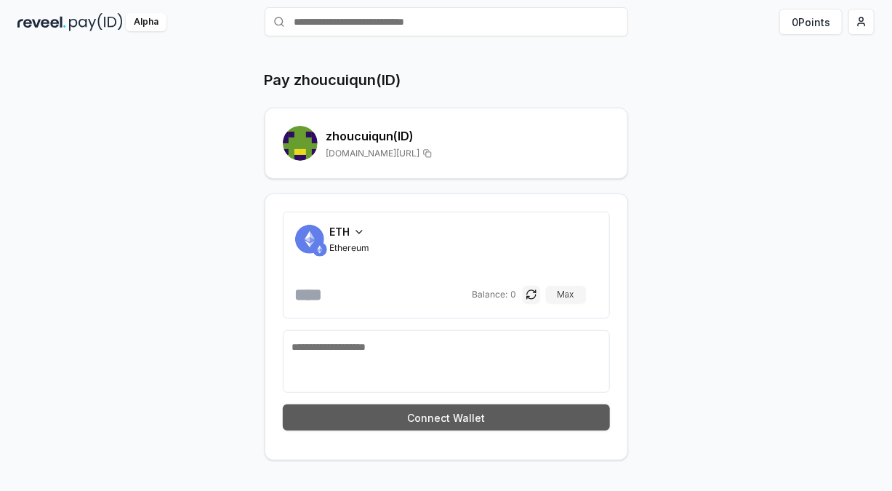
click at [420, 411] on button "Connect Wallet" at bounding box center [446, 417] width 327 height 26
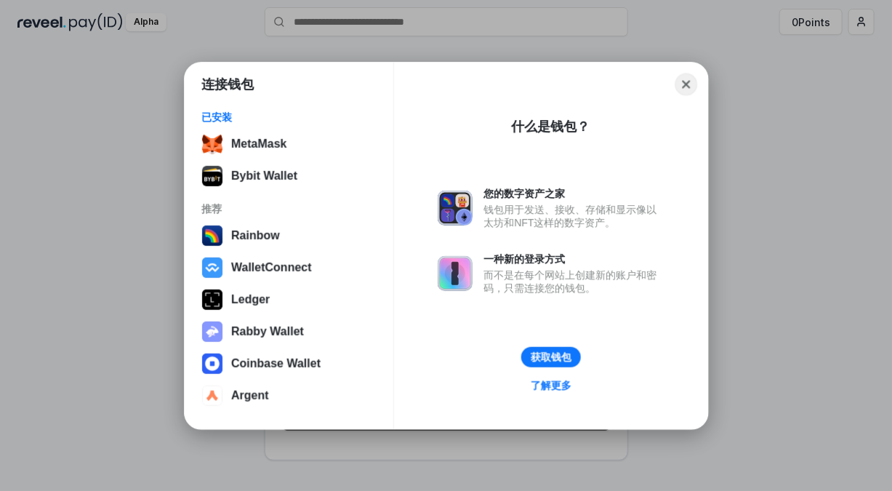
click at [683, 83] on button "Close" at bounding box center [686, 84] width 23 height 23
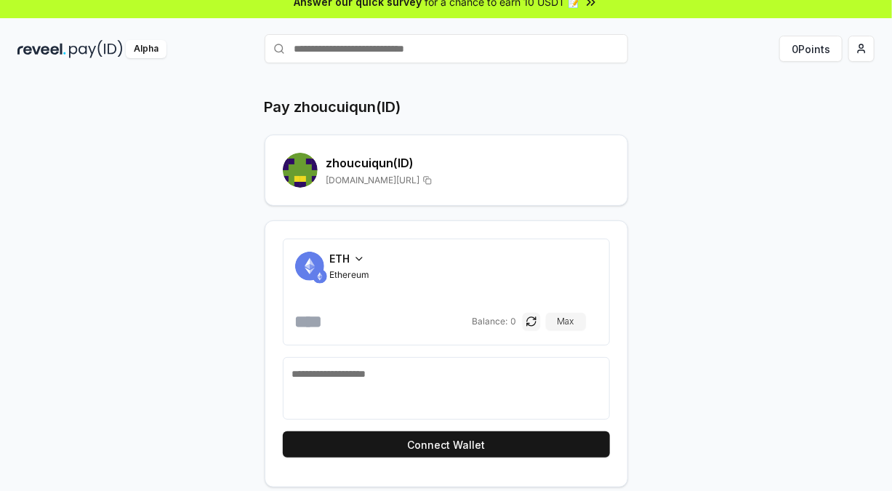
scroll to position [0, 0]
